Goal: Task Accomplishment & Management: Use online tool/utility

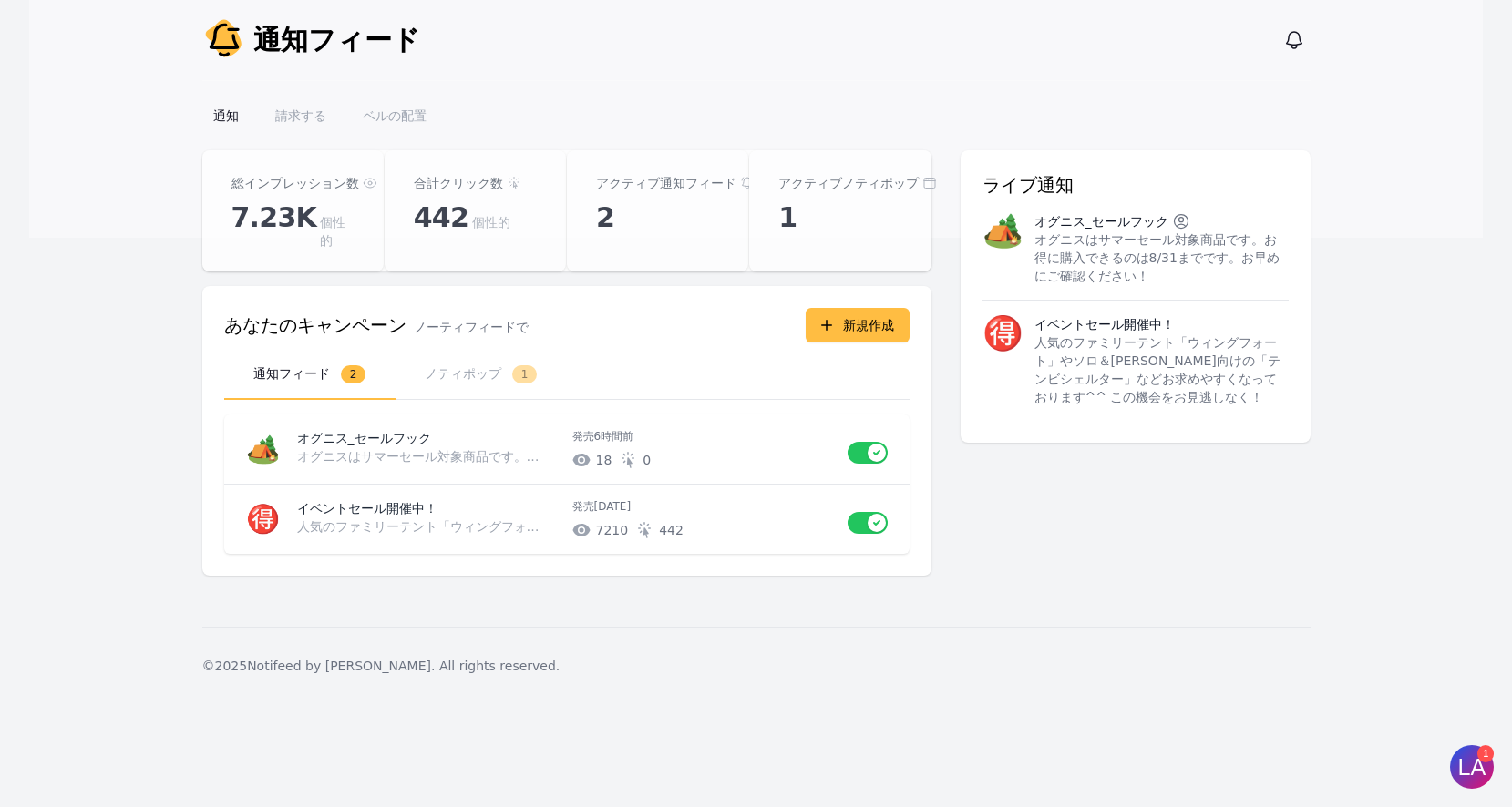
click at [474, 366] on font "ノティポップ" at bounding box center [463, 373] width 77 height 15
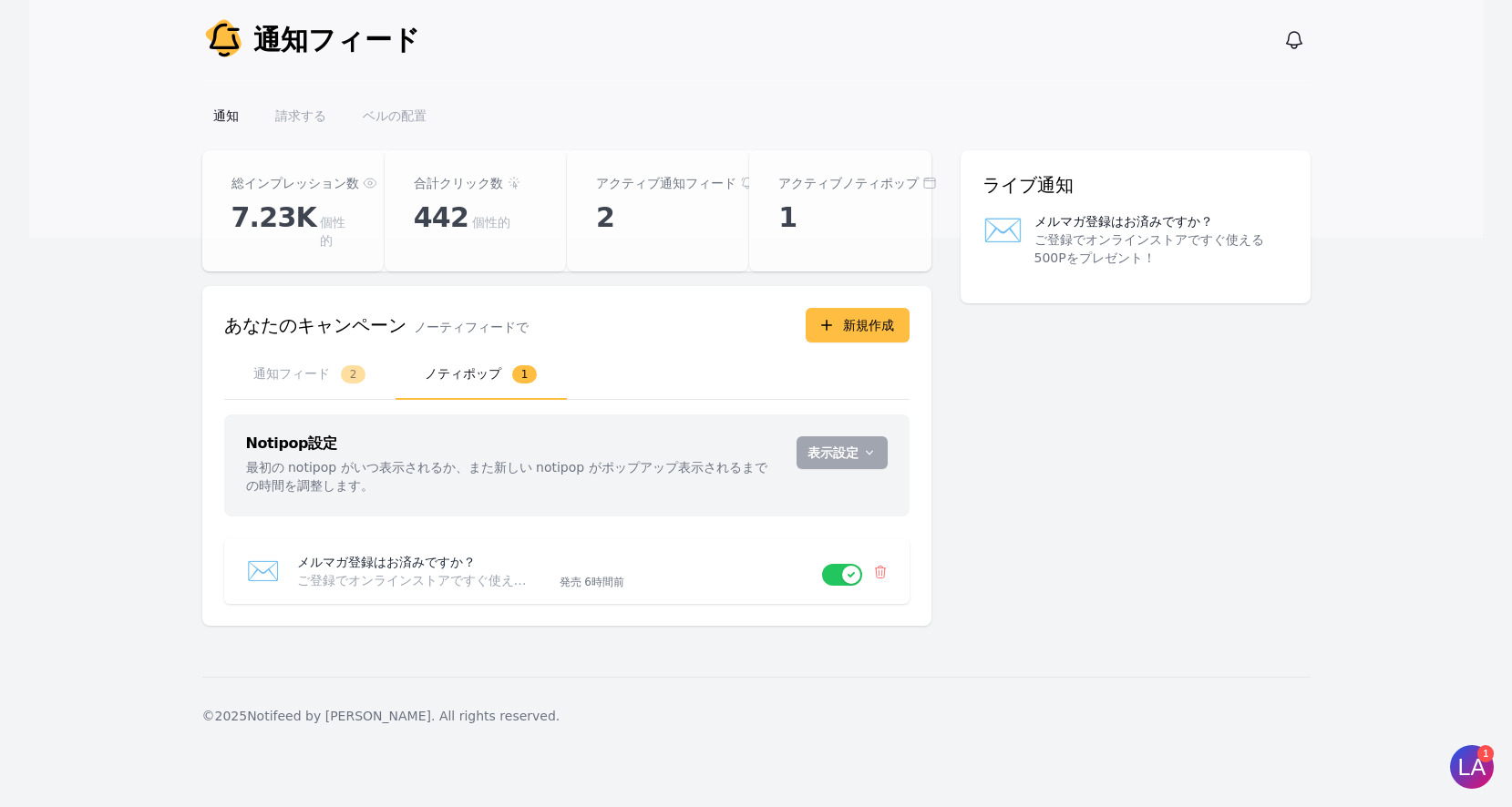
click at [436, 573] on font "ご登録でオンラインストアですぐ使える500Pをプレゼント！" at bounding box center [473, 580] width 351 height 15
click at [453, 553] on p "メルマガ登録はお済みですか？" at bounding box center [420, 562] width 248 height 18
click at [381, 554] on font "メルマガ登録はお済みですか？" at bounding box center [386, 561] width 179 height 15
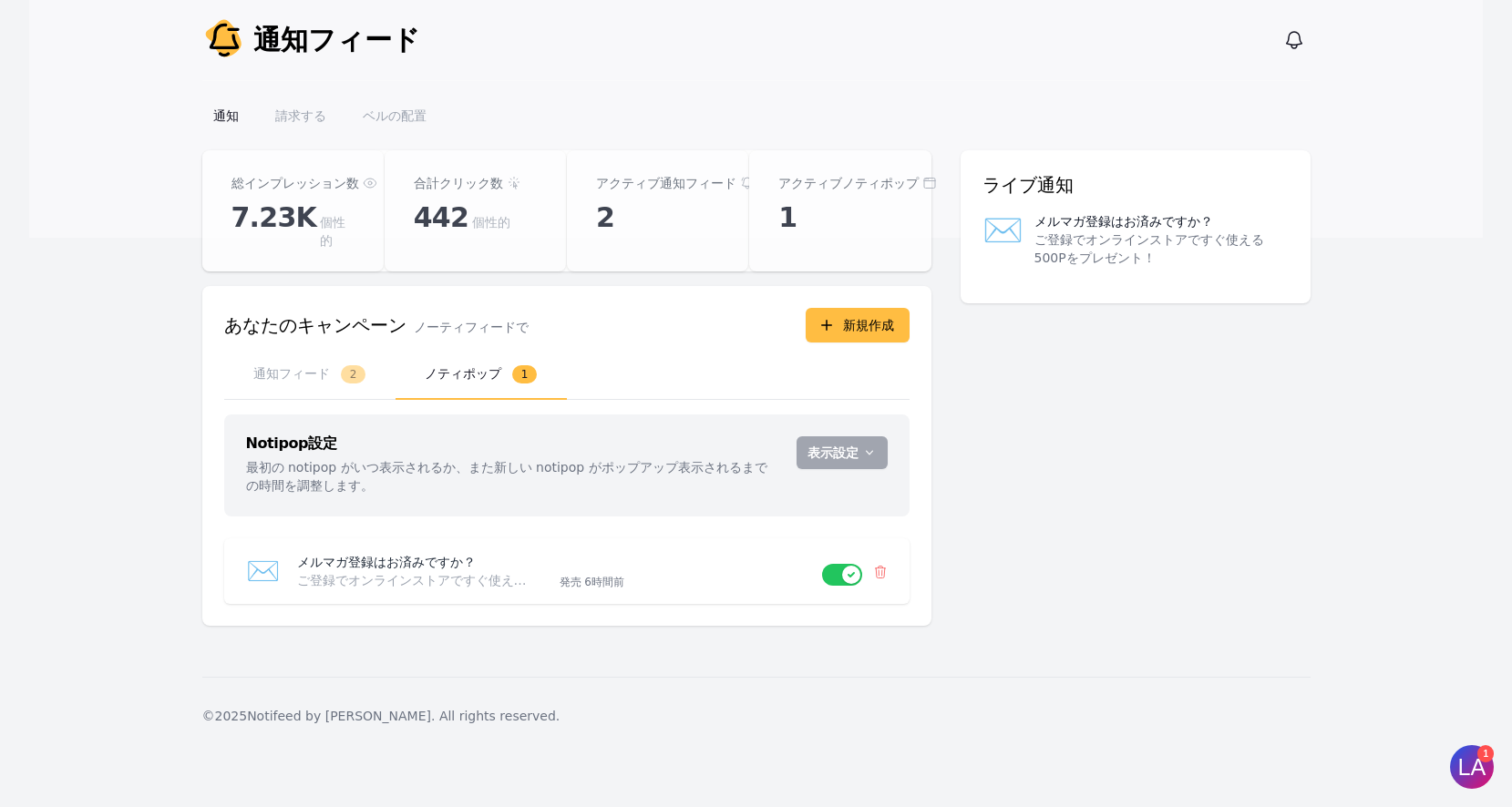
click at [267, 554] on font "✉️" at bounding box center [263, 570] width 34 height 32
click at [834, 446] on font "表示設定" at bounding box center [833, 453] width 51 height 15
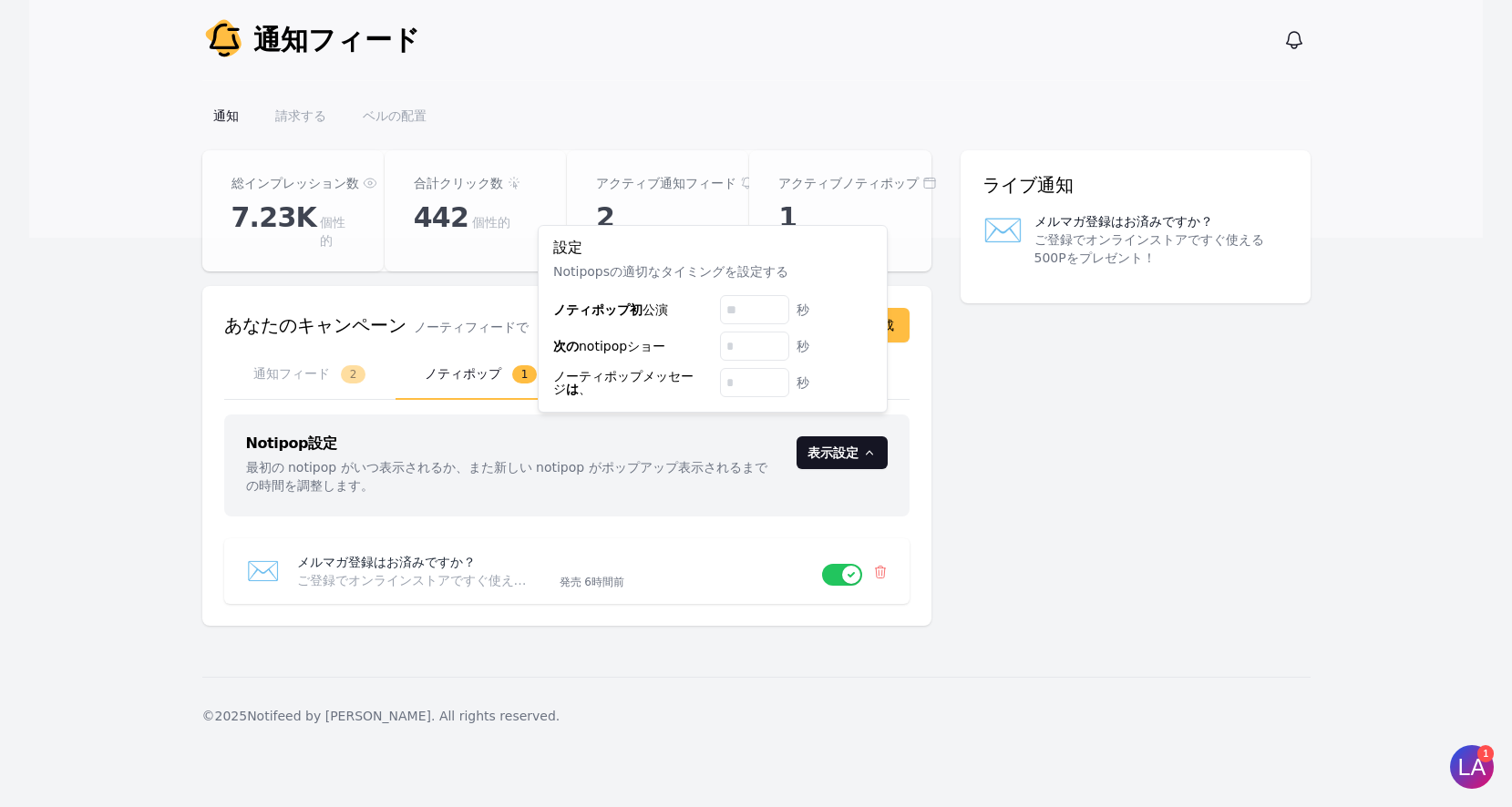
click at [1226, 436] on div "総インプレッション数 7.23K 個性的 合計クリック数 442 個性的 アクティブ通知フィード 2 アクティブノティポップ 1 あなたのキャンペーン あなた…" at bounding box center [756, 399] width 1108 height 497
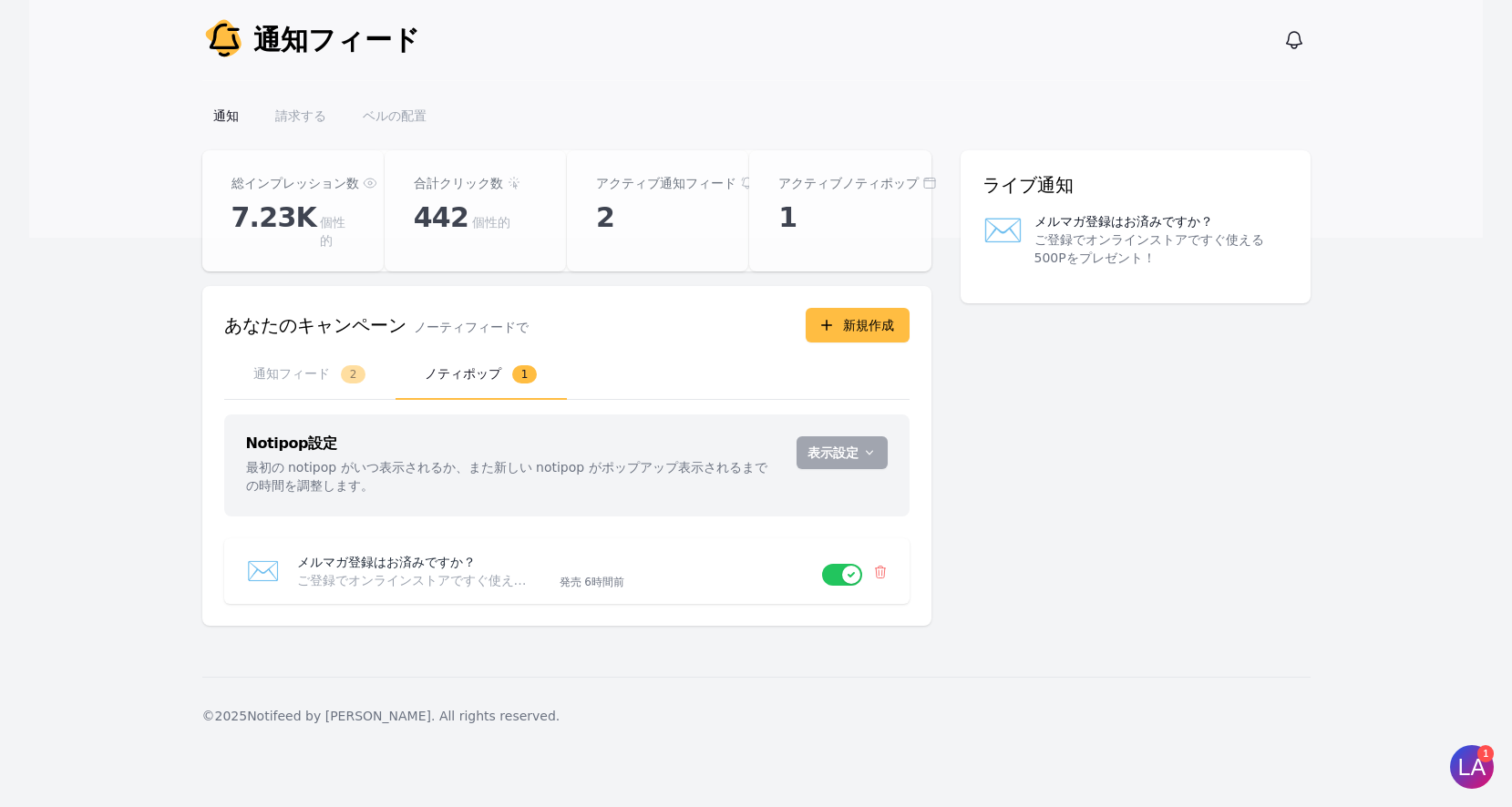
click at [399, 116] on font "ベルの配置" at bounding box center [395, 115] width 64 height 15
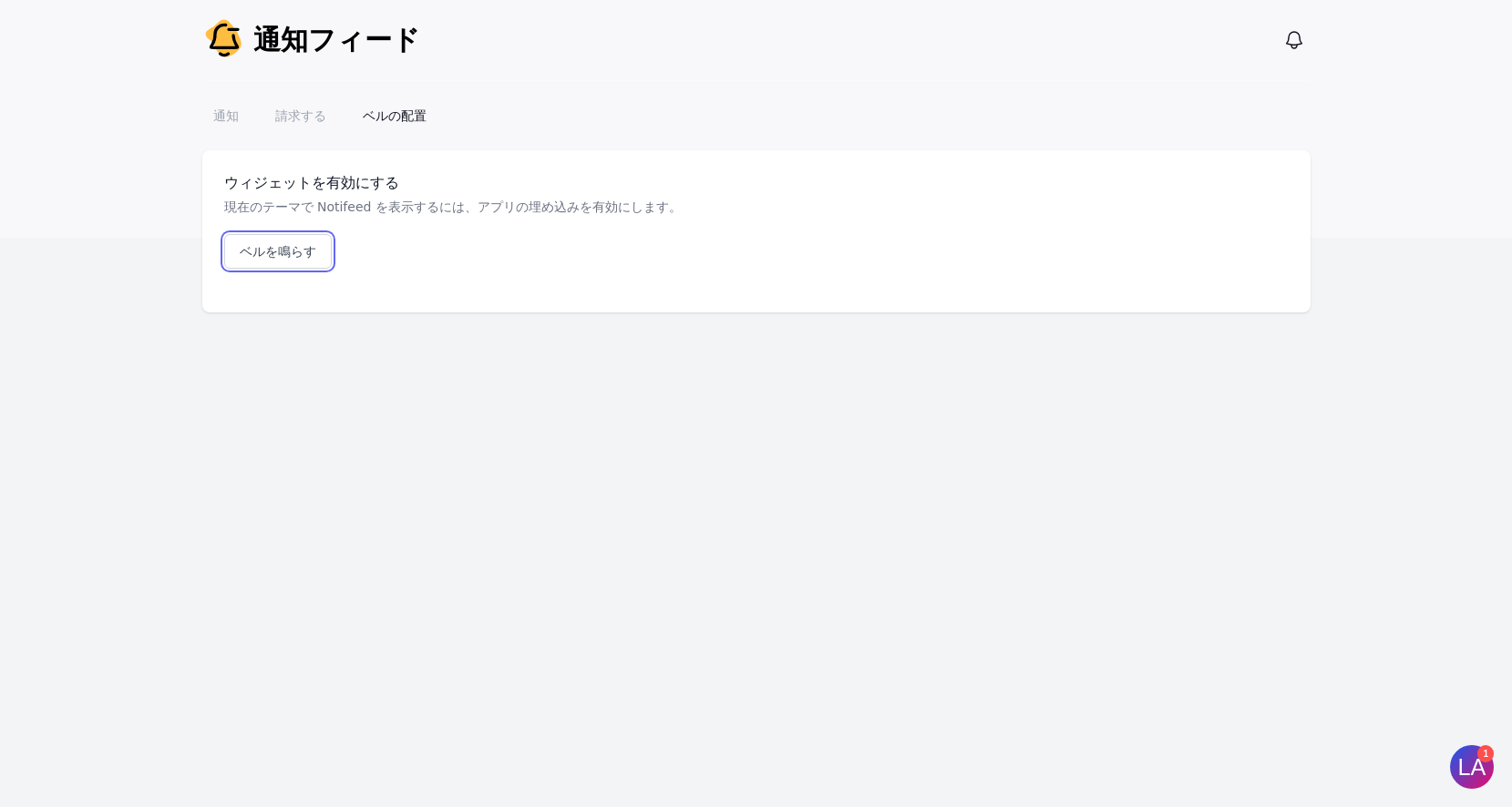
click at [283, 255] on font "ベルを鳴らす" at bounding box center [278, 251] width 77 height 15
click at [286, 112] on font "請求する" at bounding box center [301, 115] width 51 height 15
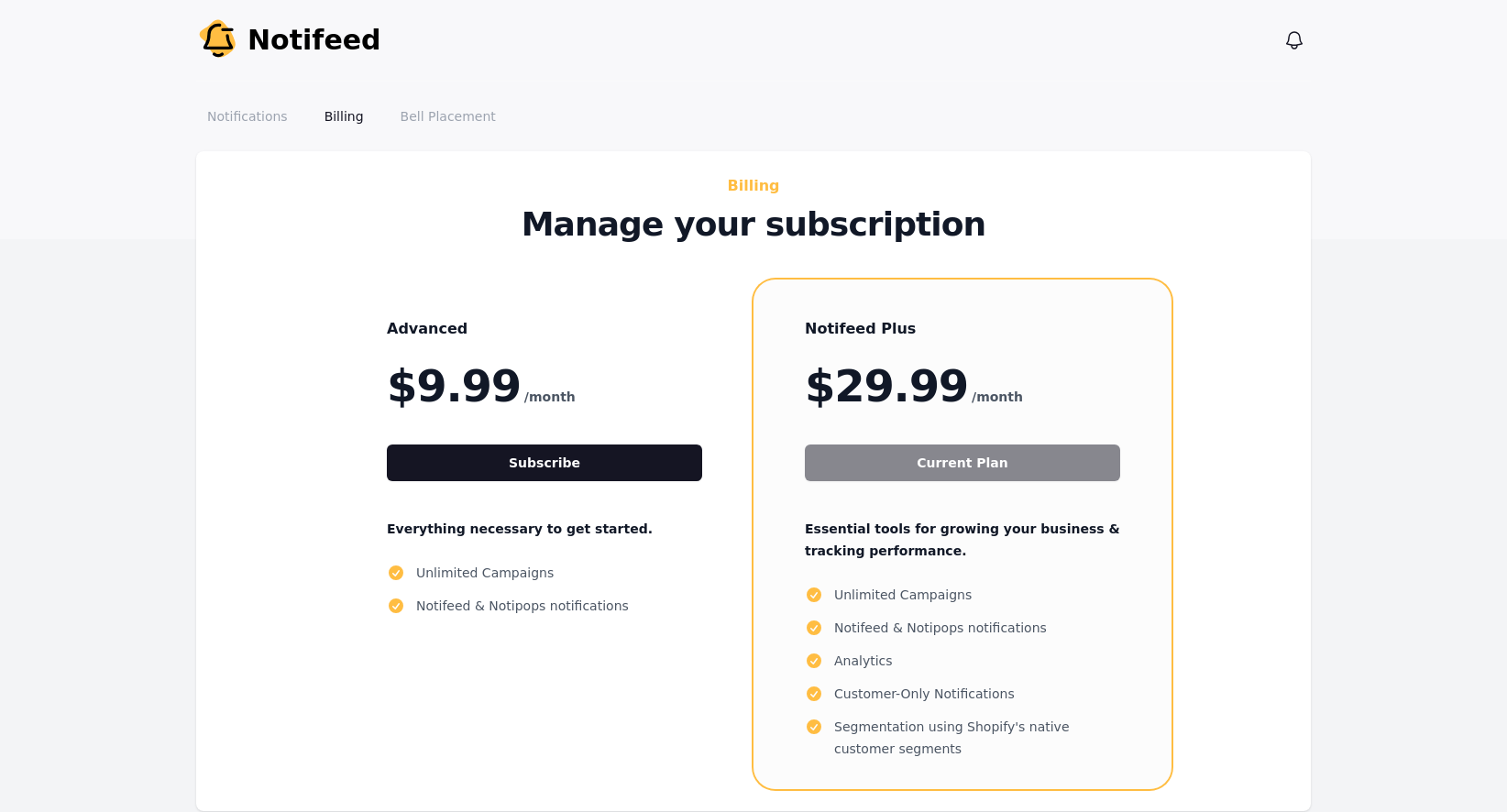
click at [238, 114] on link "Notifications" at bounding box center [247, 116] width 102 height 33
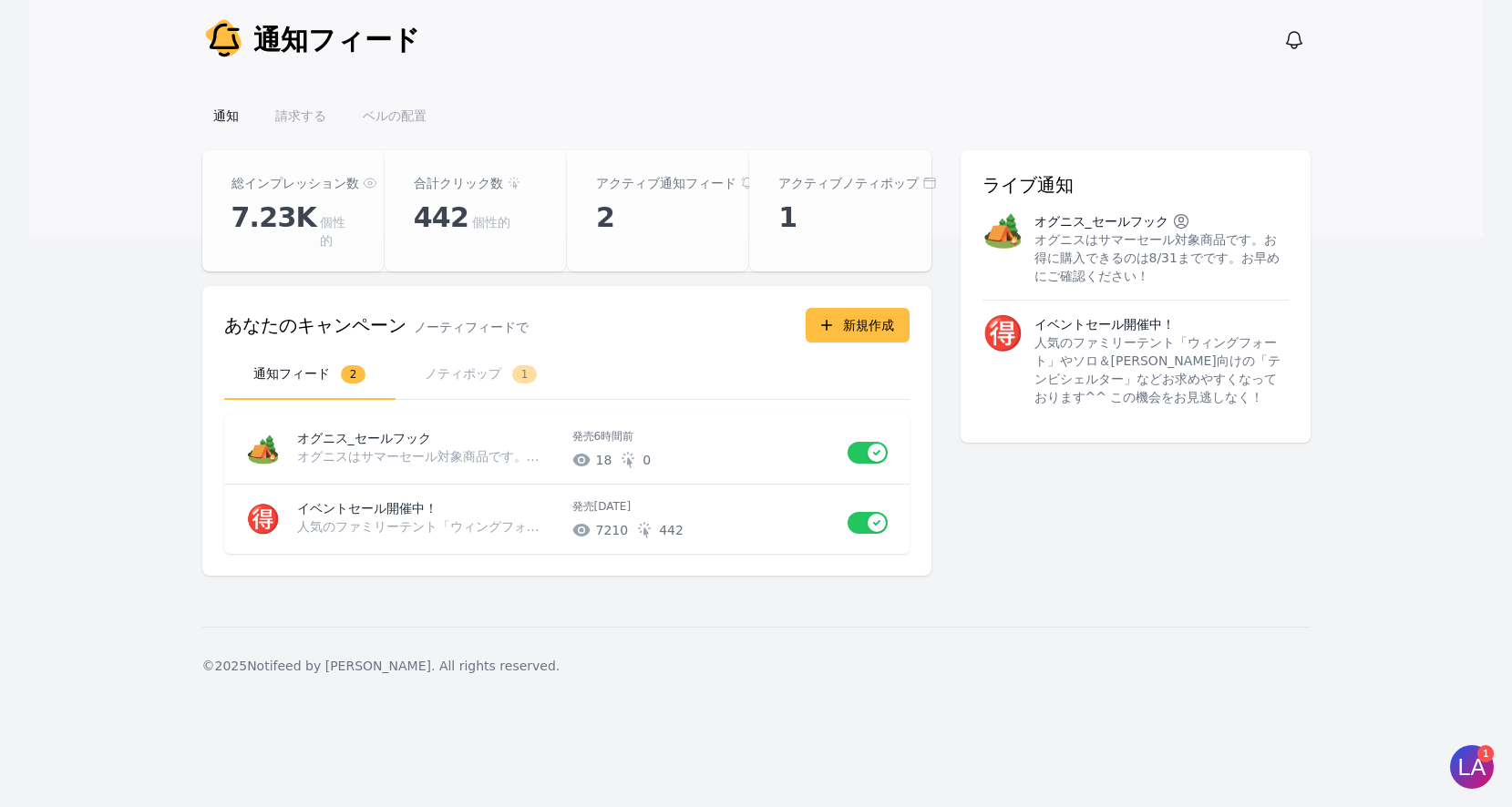
click at [471, 369] on button "ノティポップ 1" at bounding box center [482, 375] width 172 height 50
